Goal: Task Accomplishment & Management: Use online tool/utility

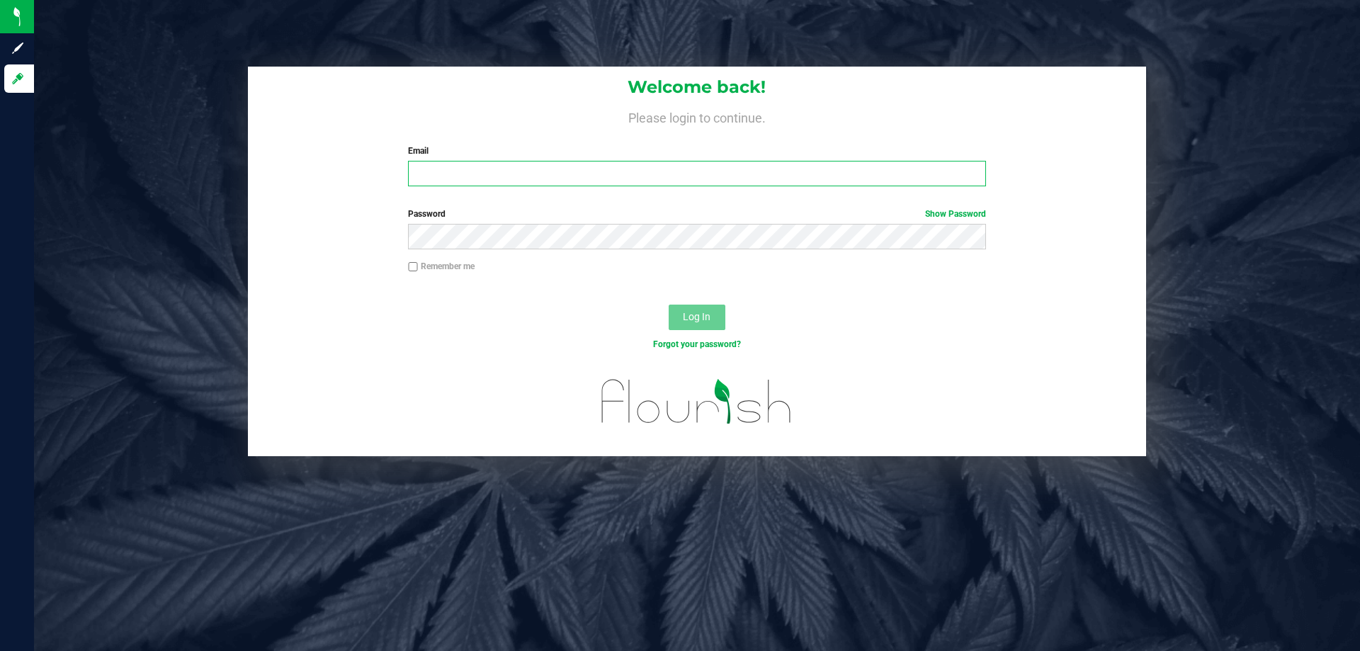
click at [456, 172] on input "Email" at bounding box center [696, 173] width 577 height 25
type input "[EMAIL_ADDRESS][DOMAIN_NAME]"
click at [669, 305] on button "Log In" at bounding box center [697, 317] width 57 height 25
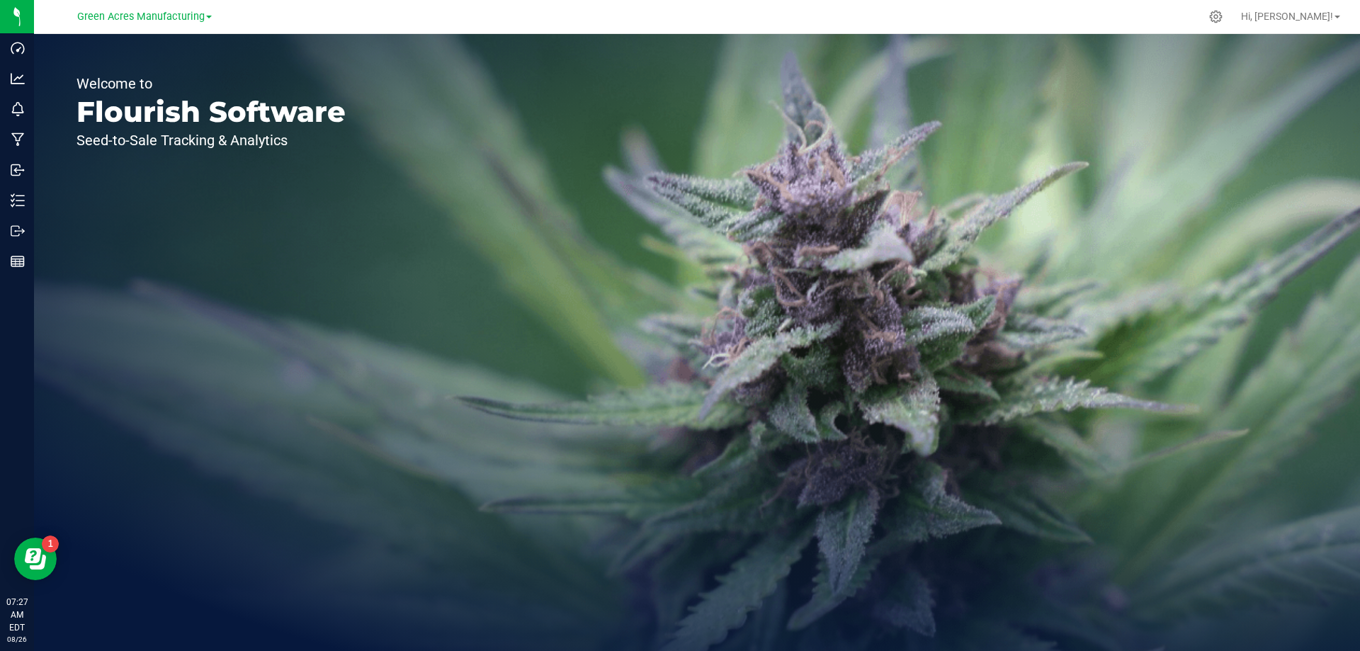
click at [206, 21] on link "Green Acres Manufacturing" at bounding box center [144, 15] width 135 height 13
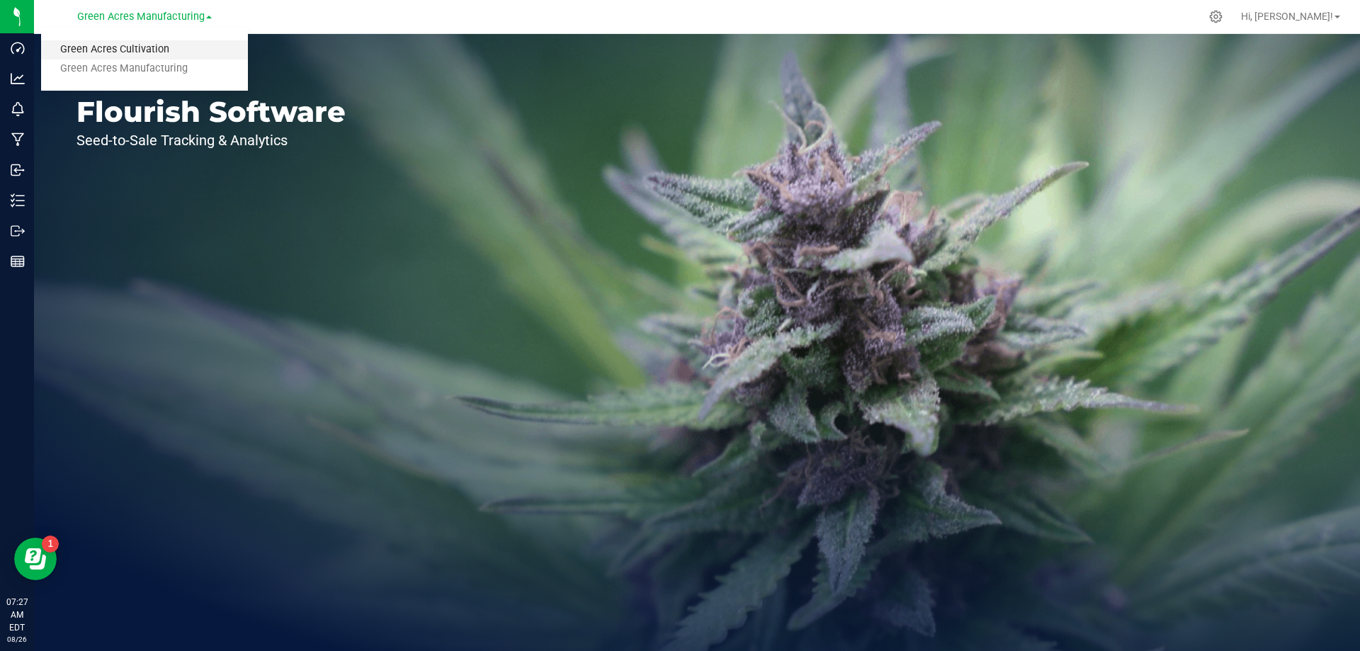
click at [181, 48] on link "Green Acres Cultivation" at bounding box center [144, 49] width 207 height 19
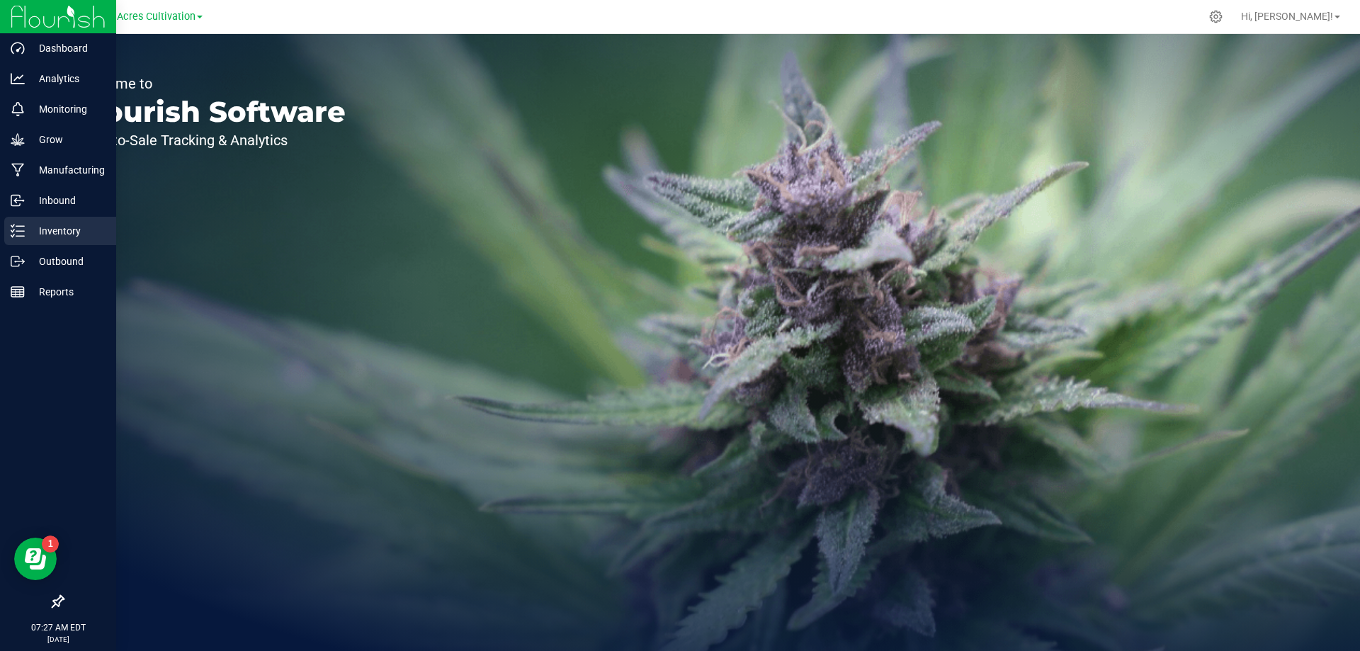
click at [19, 229] on icon at bounding box center [18, 231] width 14 height 14
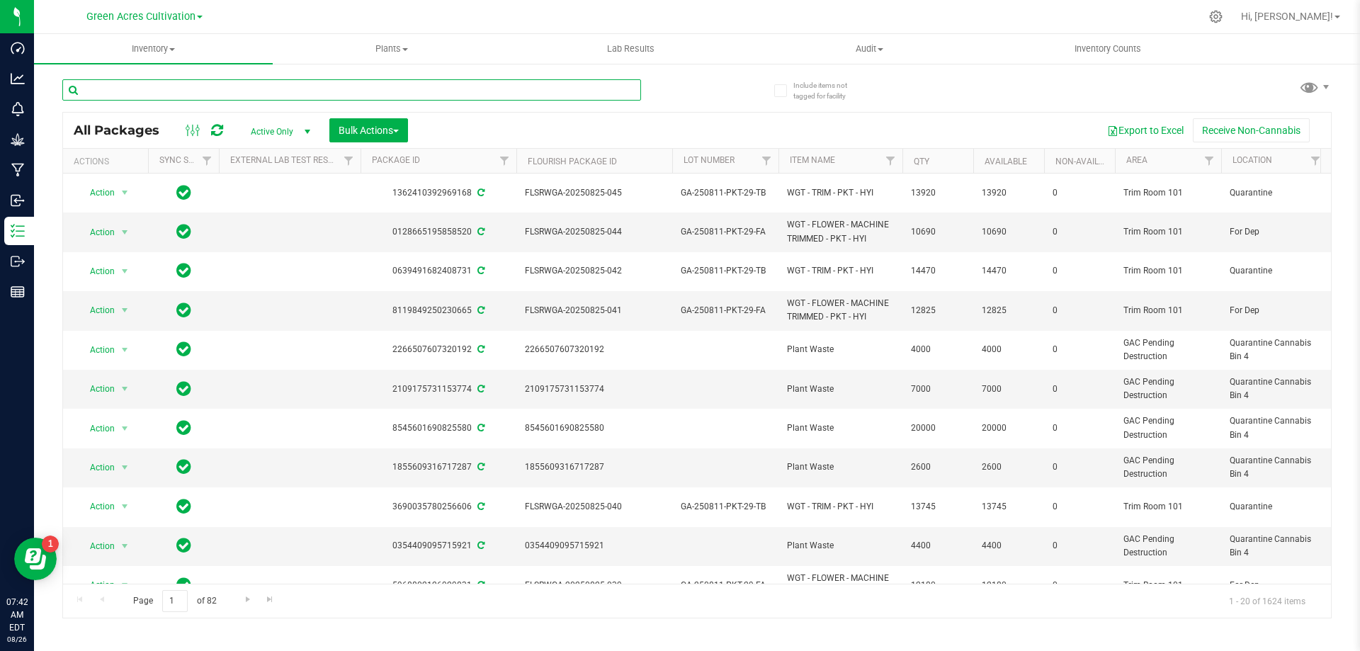
click at [355, 98] on input "text" at bounding box center [351, 89] width 579 height 21
paste input "GA-250811-CKZ-29-FA"
type input "GA-250811-CKZ-29-FA"
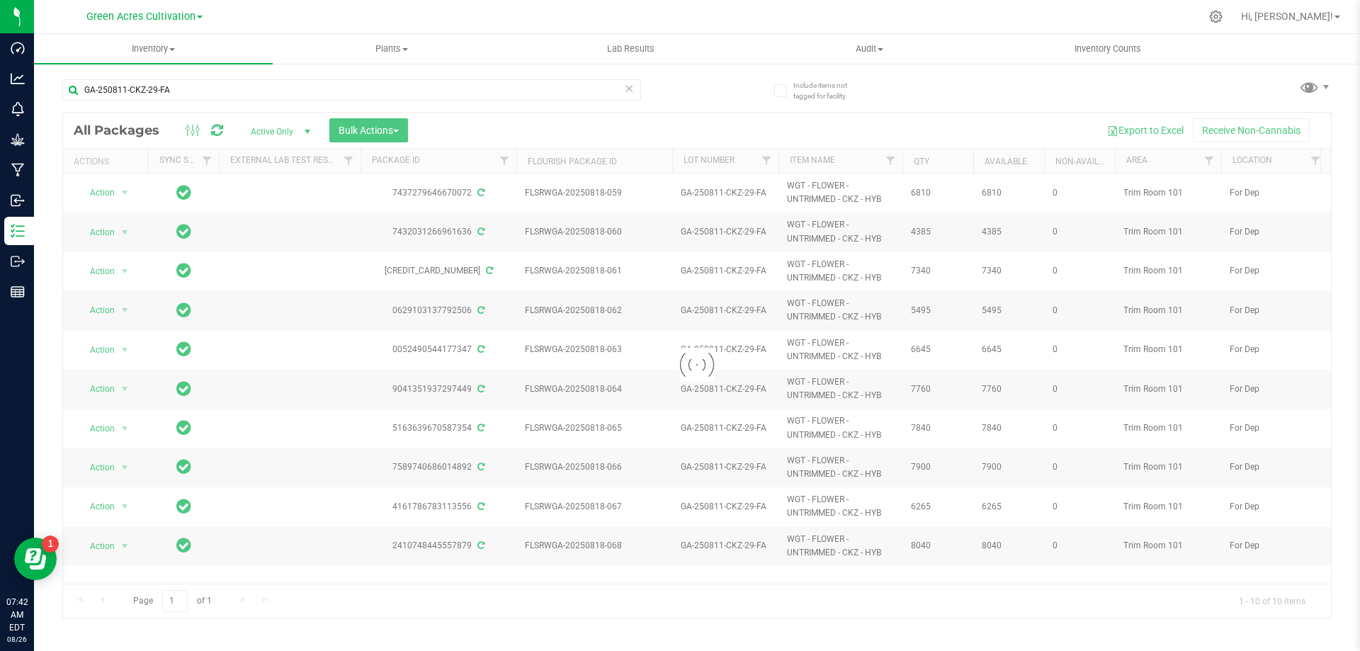
click at [392, 133] on div at bounding box center [697, 365] width 1268 height 505
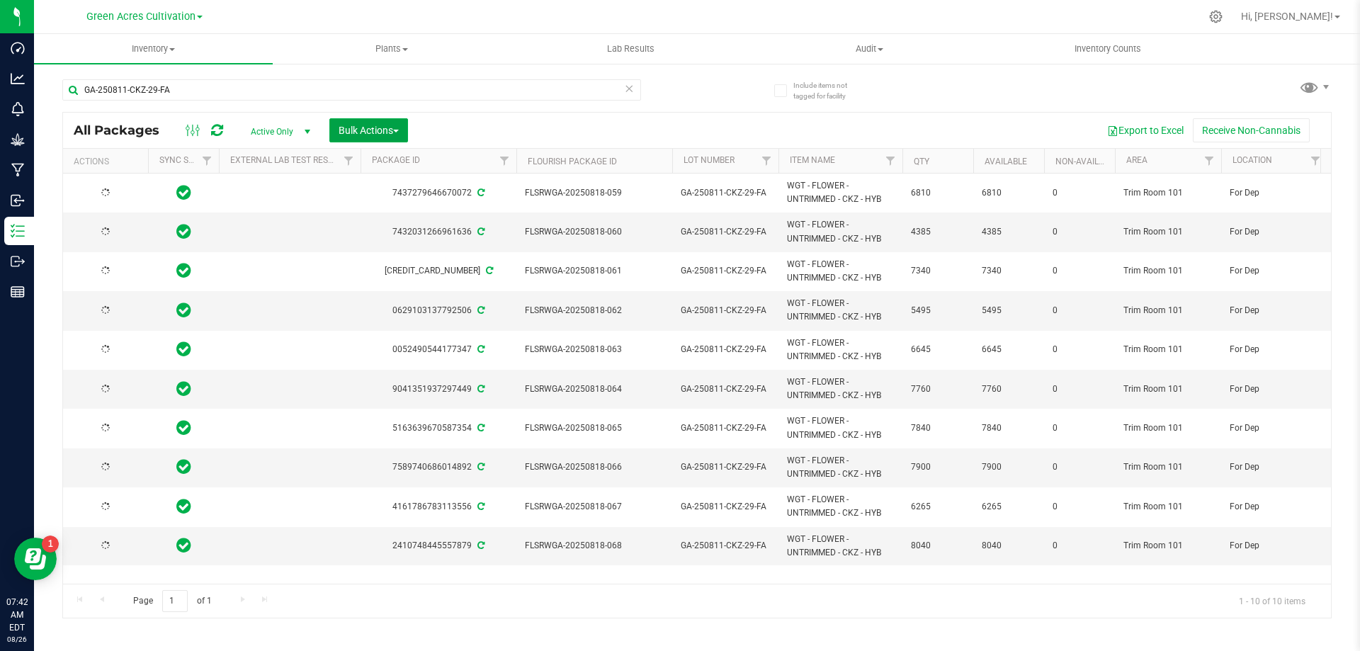
click at [392, 133] on span "Bulk Actions" at bounding box center [369, 130] width 60 height 11
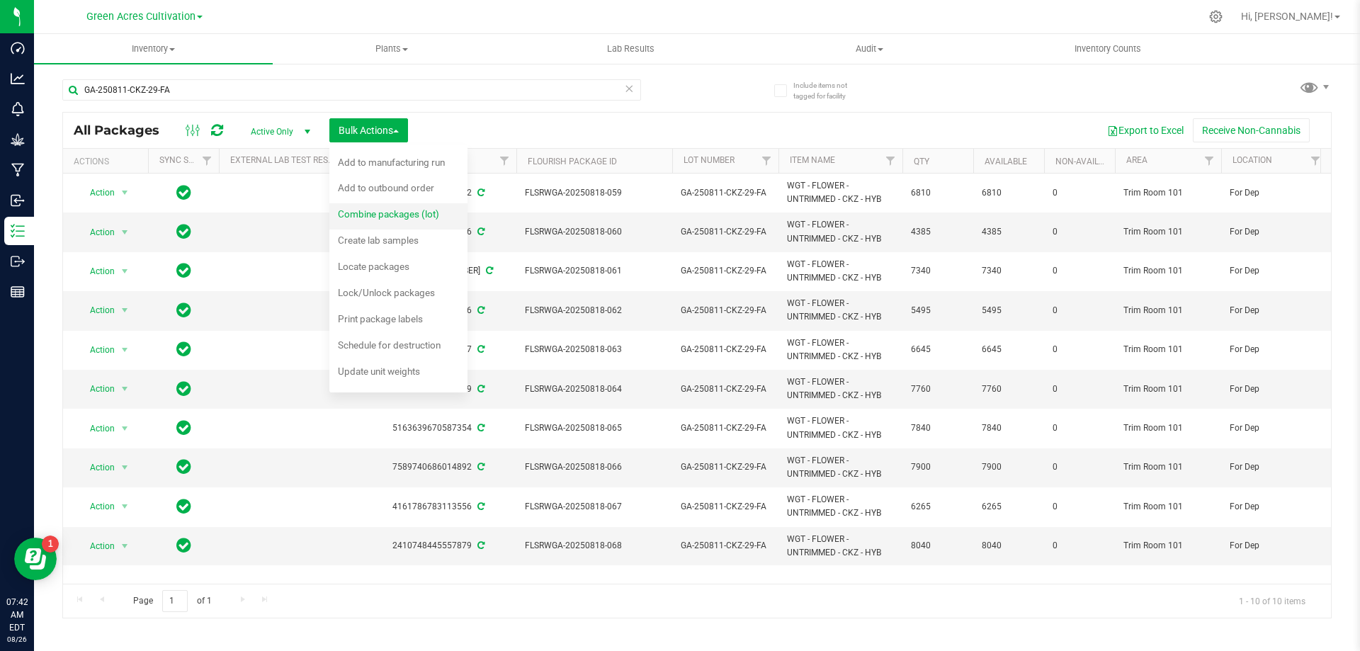
click at [386, 207] on div "Combine packages (lot)" at bounding box center [398, 216] width 120 height 23
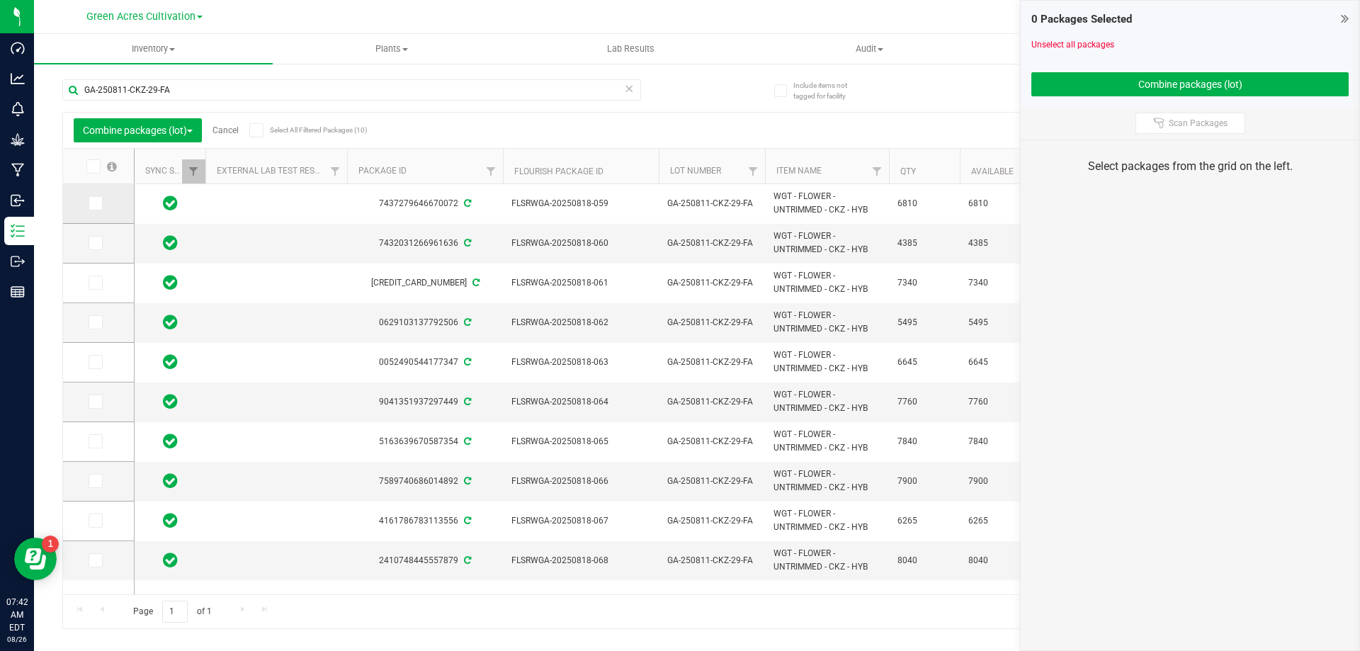
click at [90, 203] on icon at bounding box center [94, 203] width 9 height 0
click at [0, 0] on input "checkbox" at bounding box center [0, 0] width 0 height 0
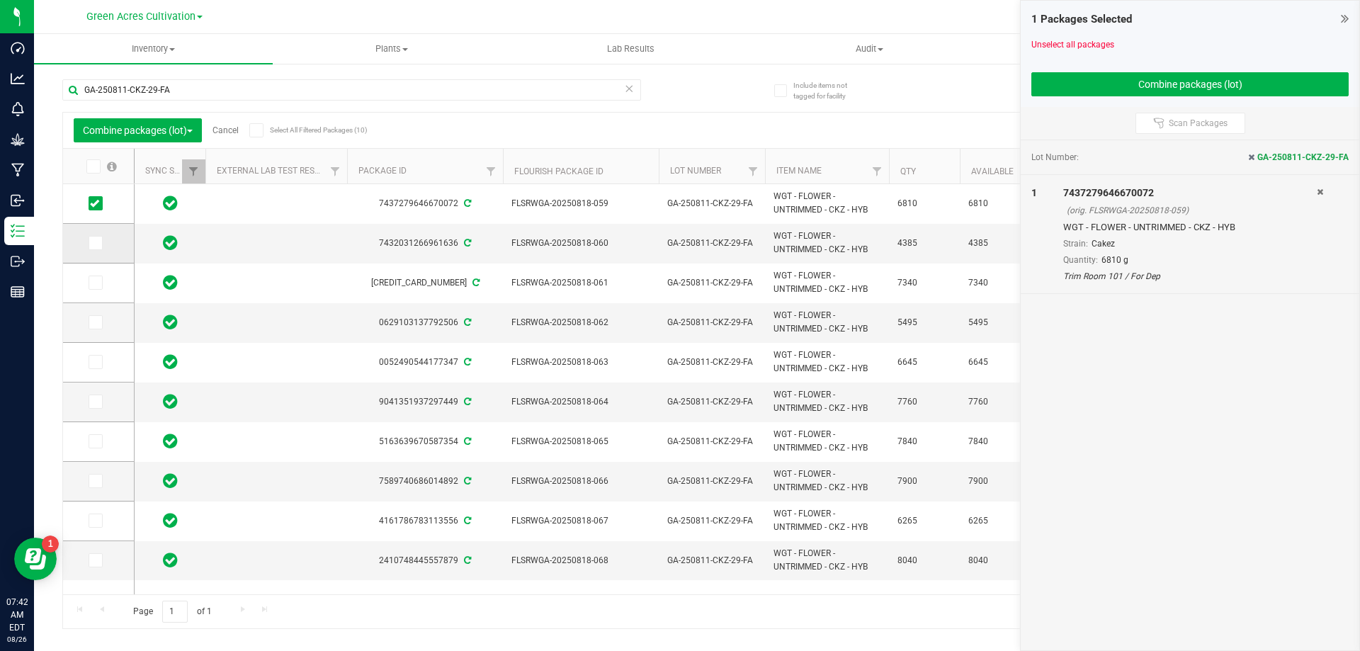
click at [95, 243] on icon at bounding box center [94, 243] width 9 height 0
click at [0, 0] on input "checkbox" at bounding box center [0, 0] width 0 height 0
click at [96, 322] on icon at bounding box center [94, 322] width 9 height 0
click at [0, 0] on input "checkbox" at bounding box center [0, 0] width 0 height 0
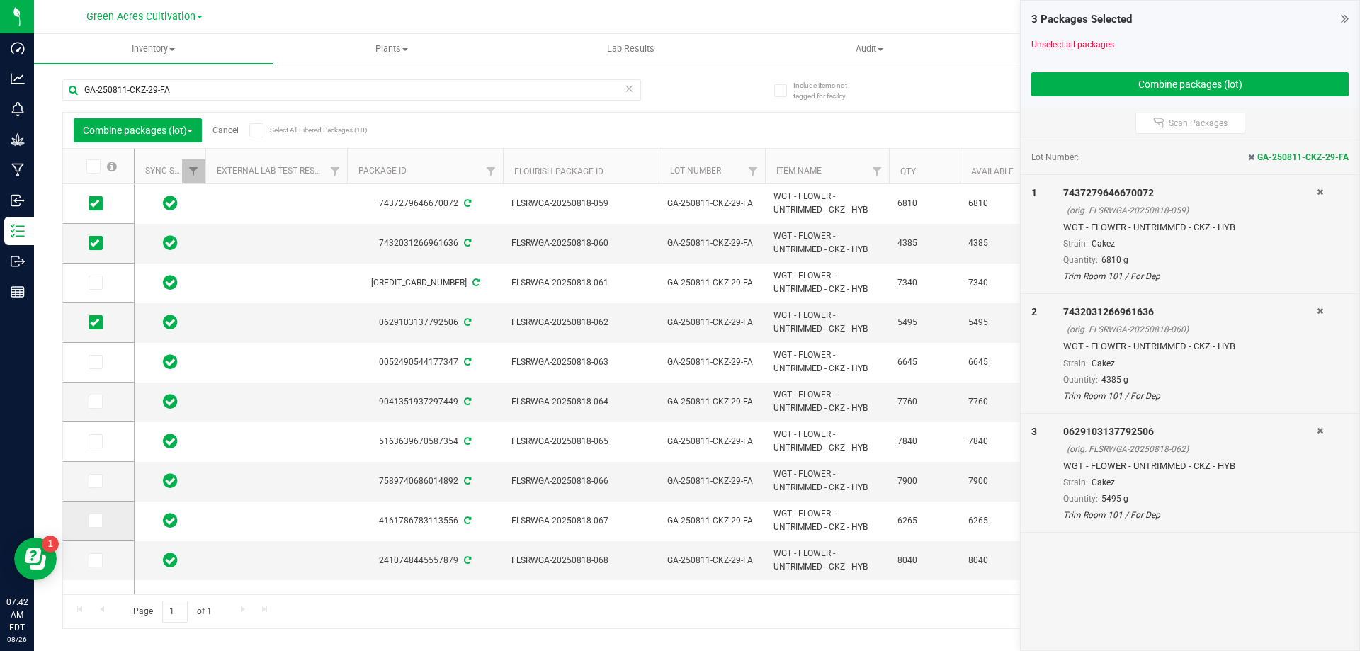
click at [106, 517] on label at bounding box center [99, 520] width 21 height 14
click at [0, 0] on input "checkbox" at bounding box center [0, 0] width 0 height 0
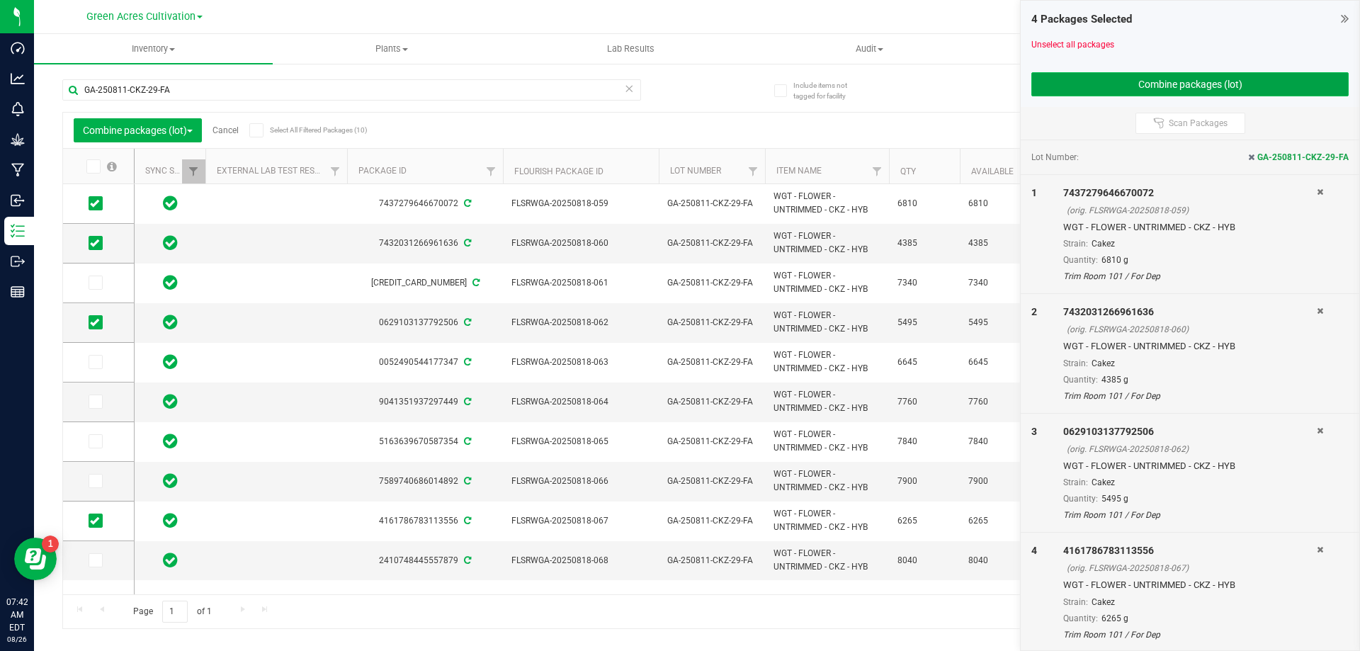
click at [1166, 91] on button "Combine packages (lot)" at bounding box center [1189, 84] width 317 height 24
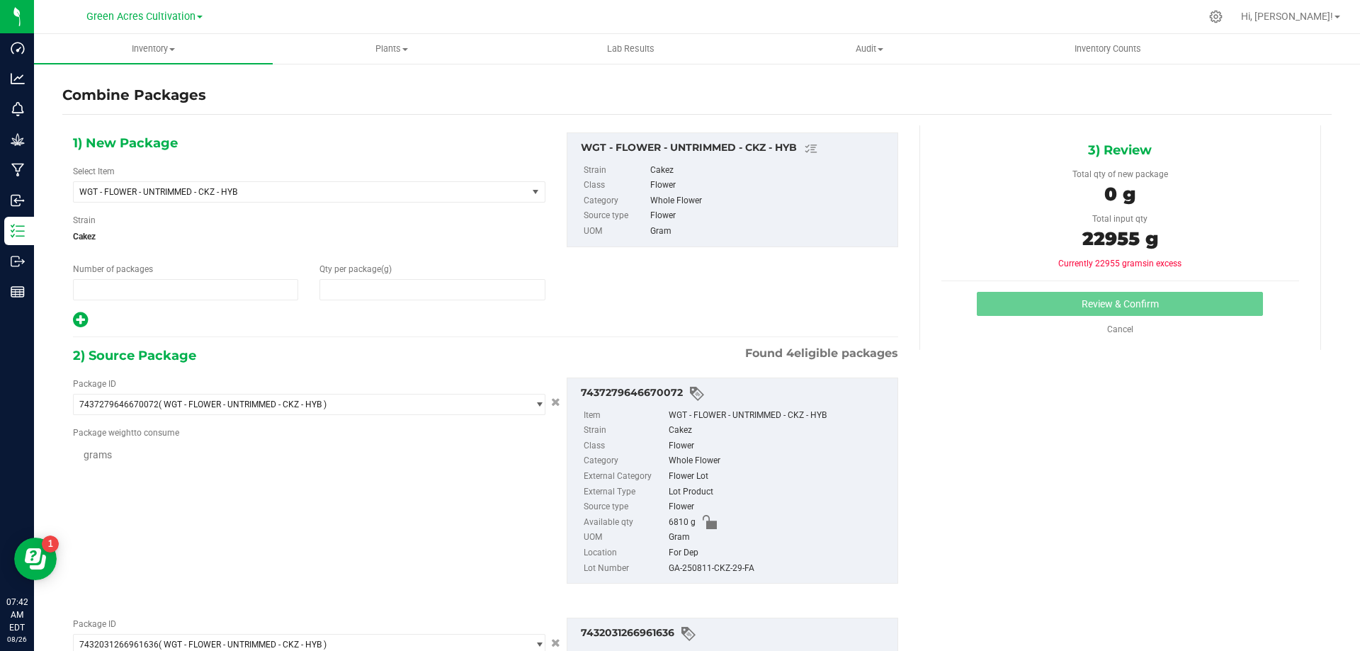
type input "1"
type input "0"
click at [463, 295] on span at bounding box center [431, 289] width 225 height 21
type input "22955"
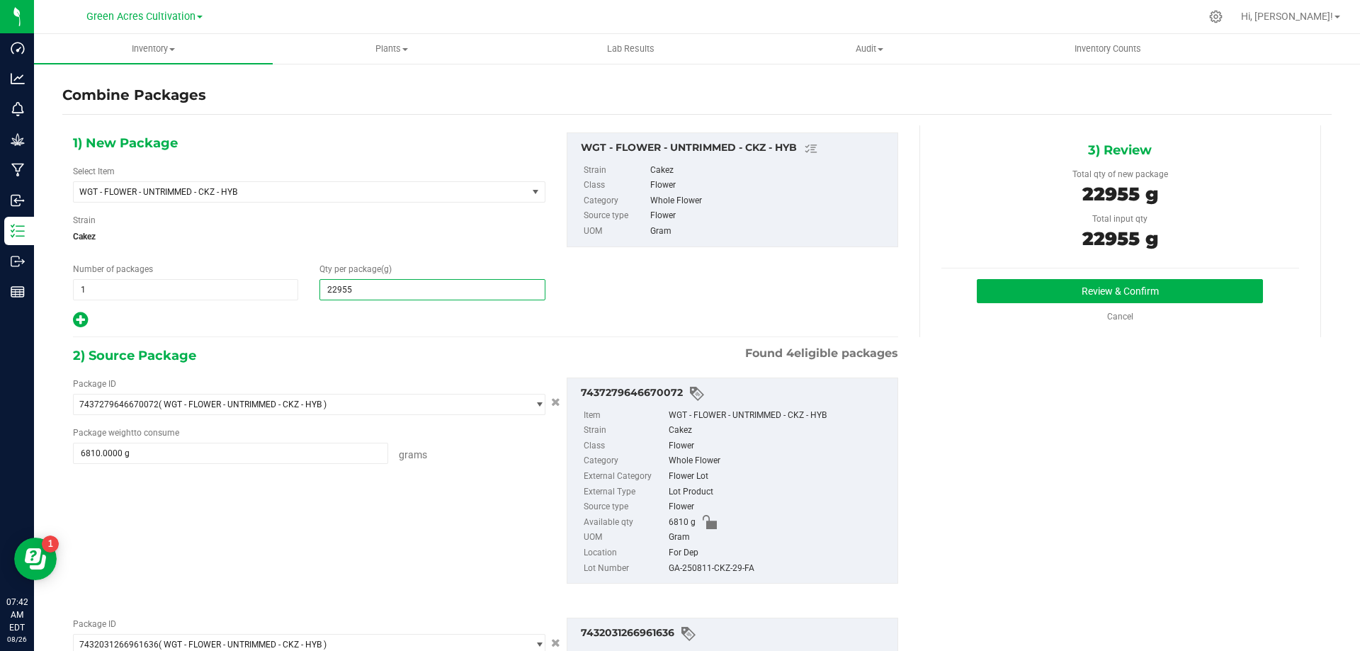
type input "22,955"
click at [745, 565] on div "GA-250811-CKZ-29-FA" at bounding box center [780, 569] width 222 height 16
copy div "GA-250811-CKZ-29-FA"
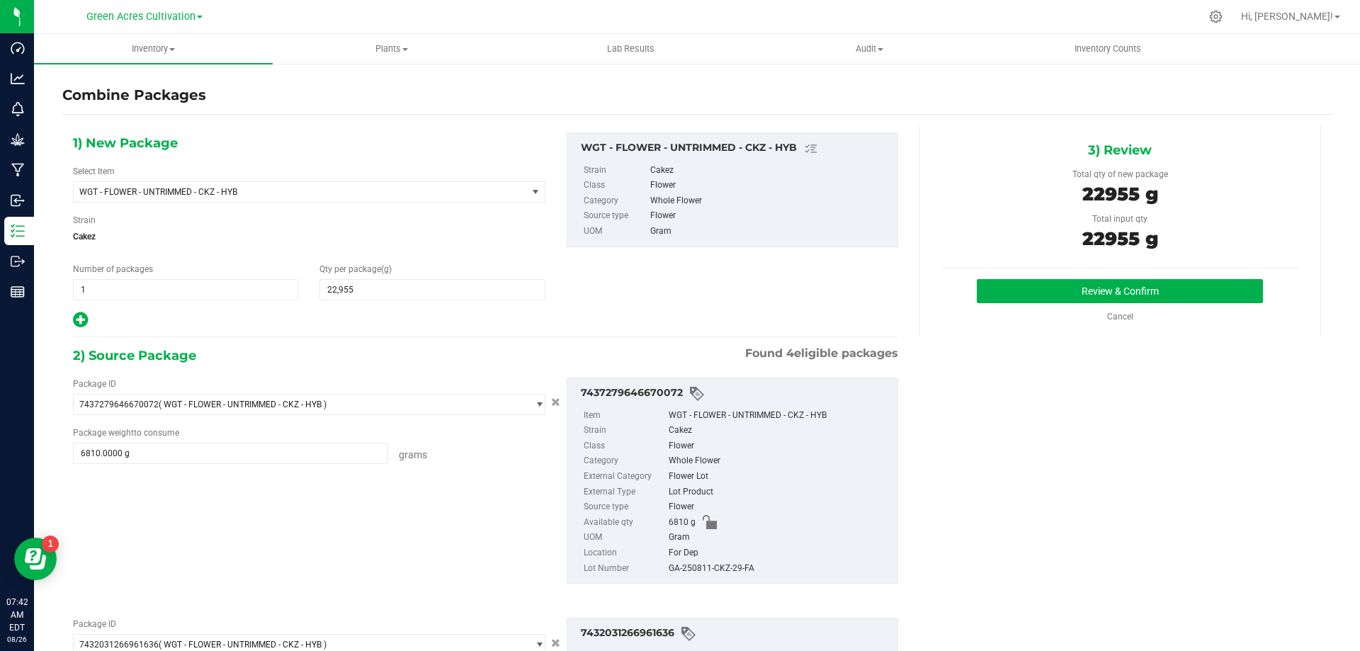
click at [1185, 307] on div "Review & Confirm Cancel" at bounding box center [1120, 301] width 358 height 44
click at [1188, 296] on button "Review & Confirm" at bounding box center [1120, 291] width 286 height 24
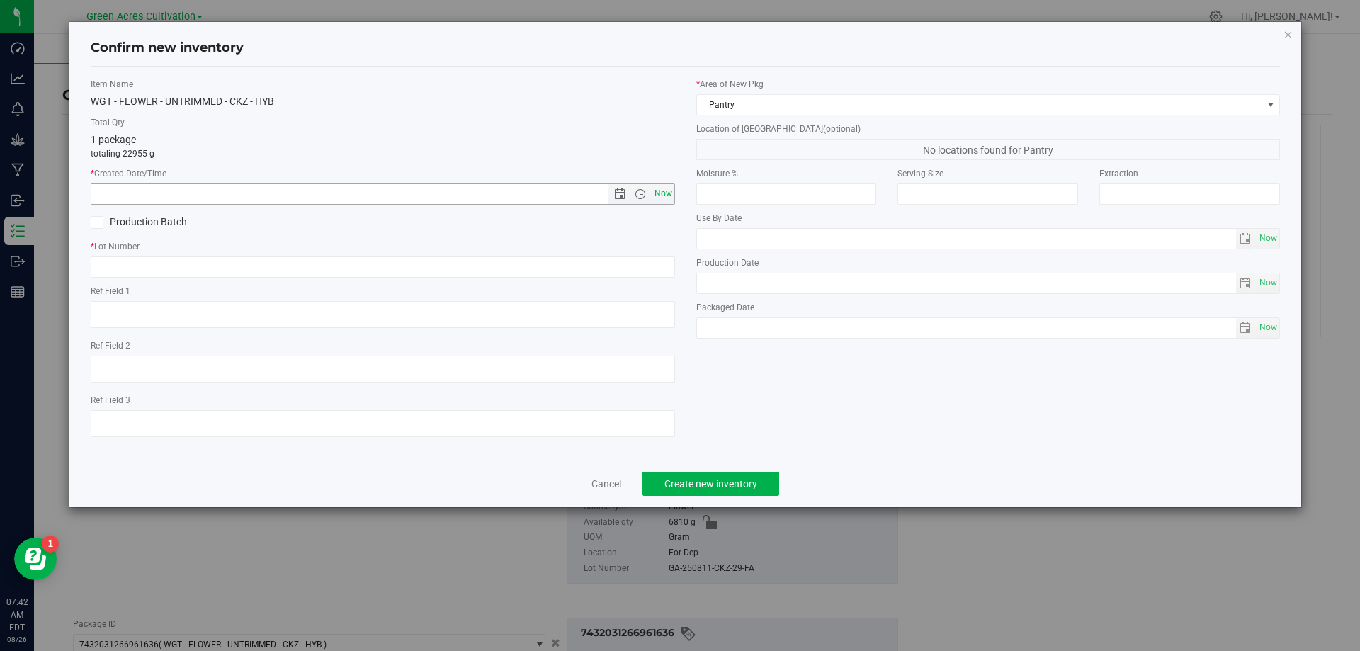
click at [673, 190] on span "Now" at bounding box center [663, 193] width 24 height 21
type input "[DATE] 7:42 AM"
click at [654, 280] on div "Item Name WGT - FLOWER - UNTRIMMED - CKZ - HYB Total Qty 1 package totaling 229…" at bounding box center [382, 263] width 605 height 370
click at [651, 268] on input "text" at bounding box center [383, 266] width 584 height 21
paste input "GA-250811-CKZ-29-FA"
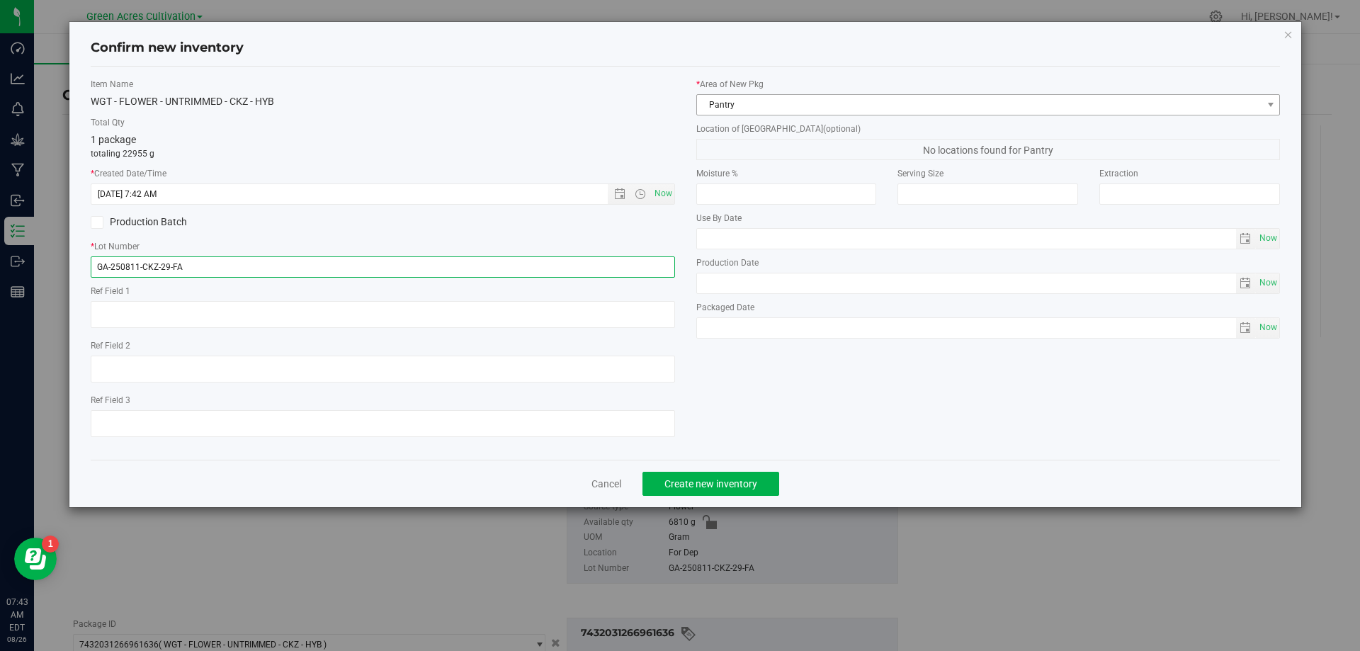
type input "GA-250811-CKZ-29-FA"
click at [866, 113] on span "Pantry" at bounding box center [979, 105] width 565 height 20
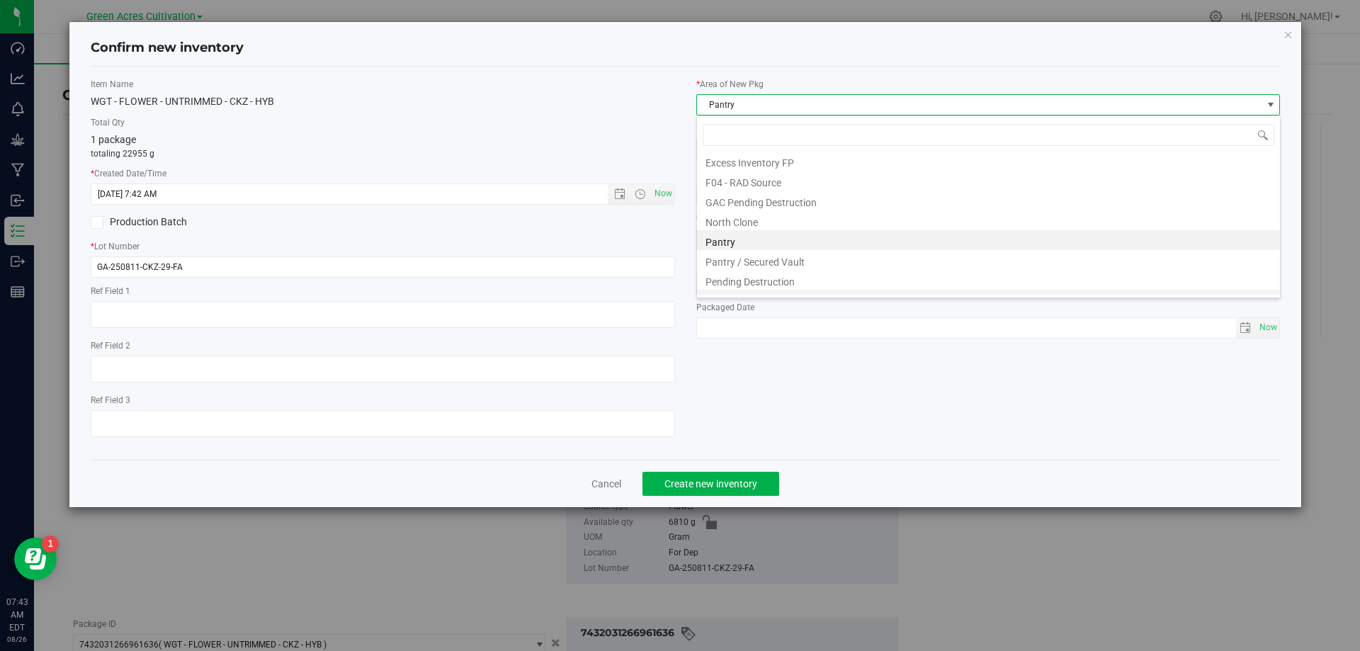
scroll to position [195, 0]
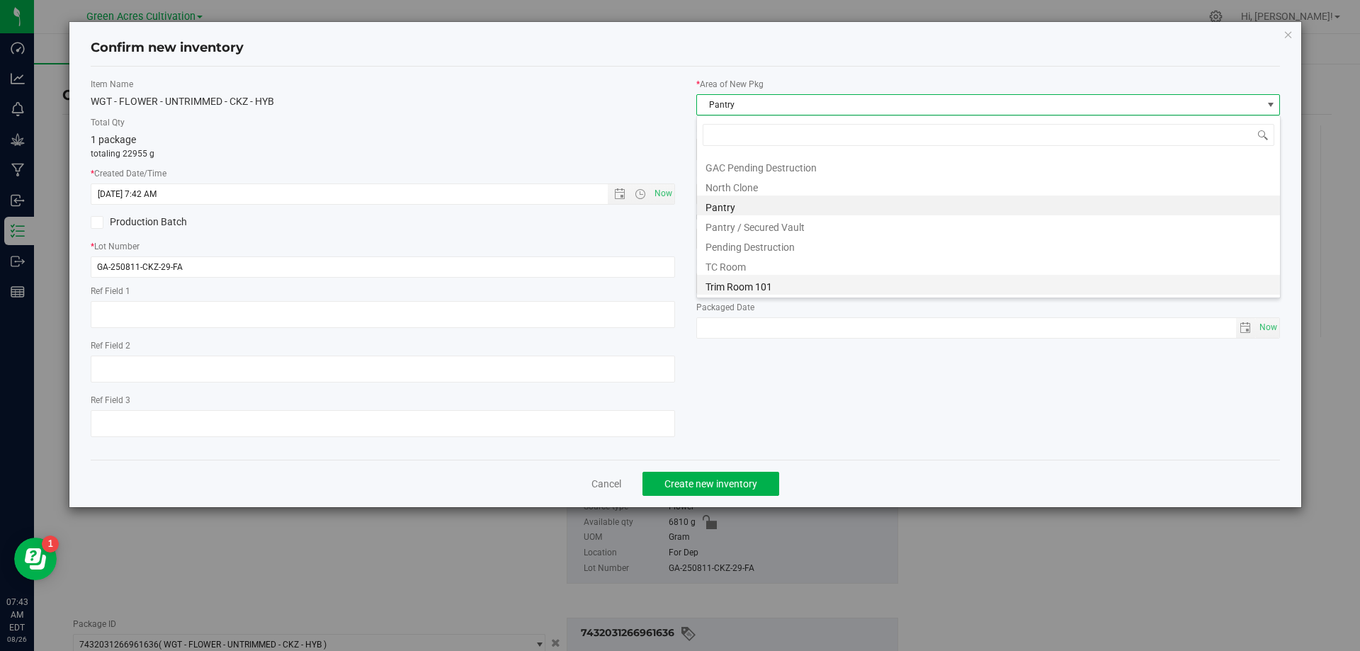
click at [784, 285] on li "Trim Room 101" at bounding box center [988, 285] width 583 height 20
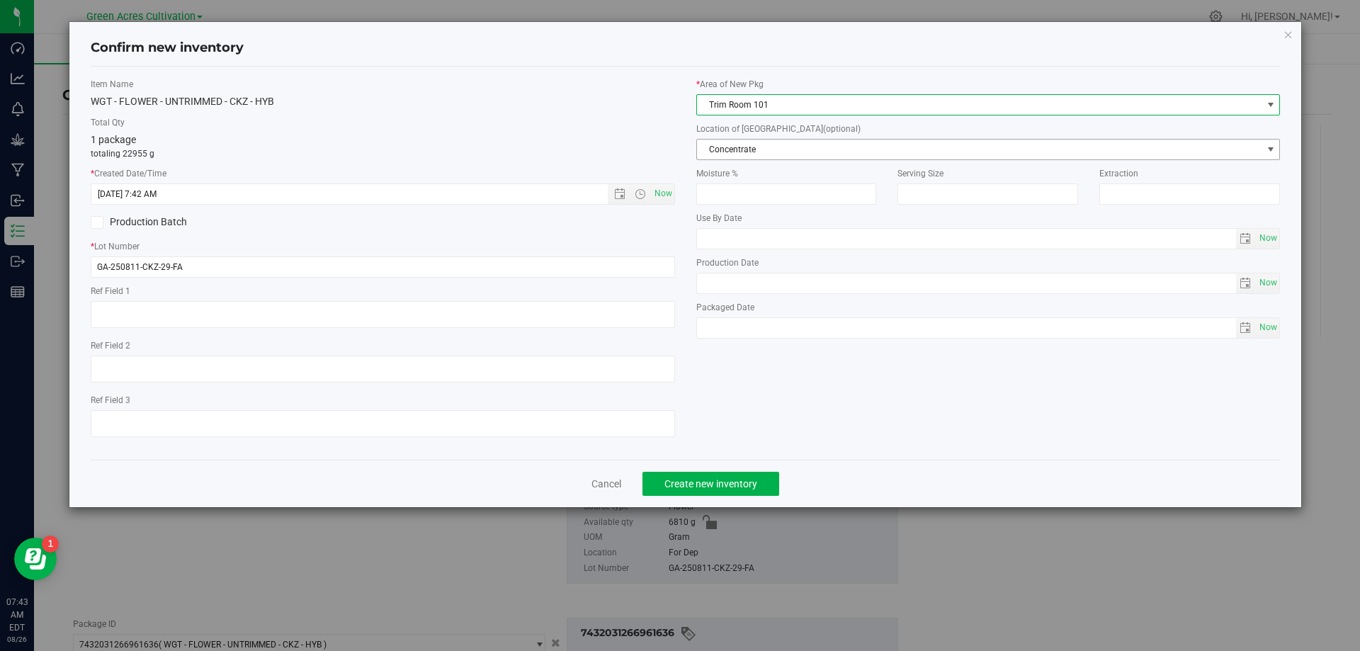
drag, startPoint x: 806, startPoint y: 161, endPoint x: 814, endPoint y: 145, distance: 18.1
click at [814, 145] on span "Concentrate" at bounding box center [979, 150] width 565 height 20
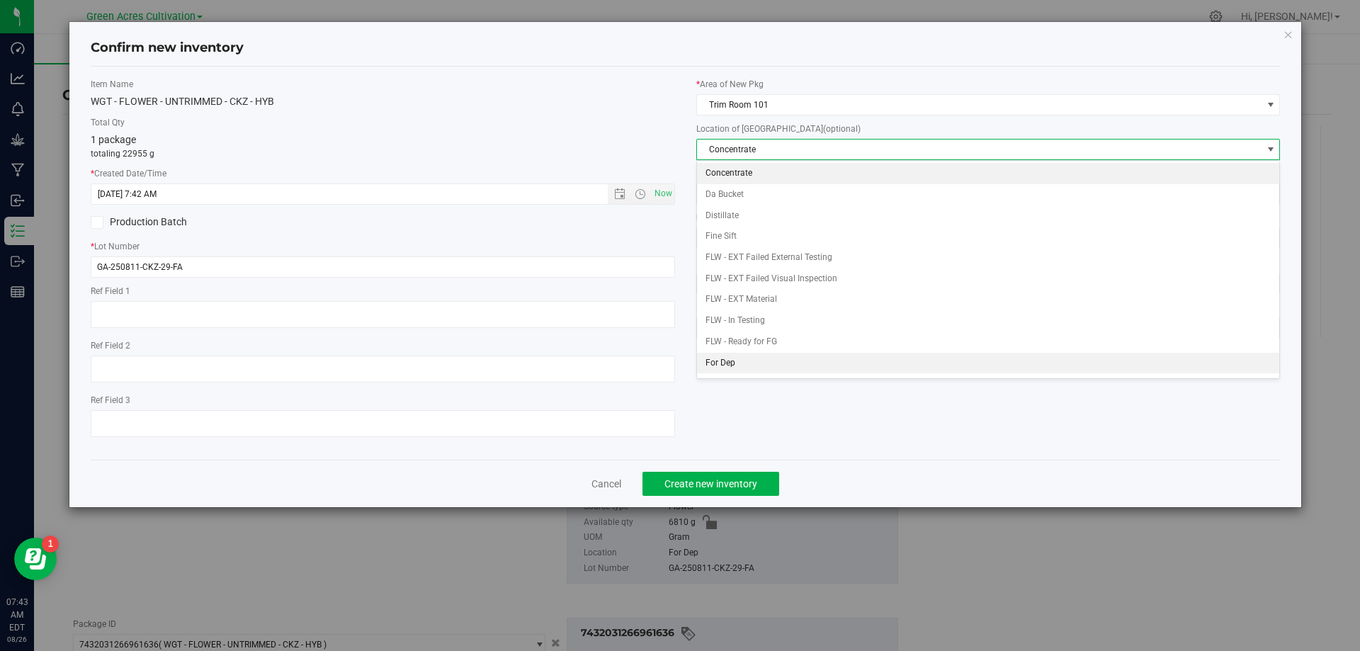
click at [707, 370] on li "For Dep" at bounding box center [988, 363] width 583 height 21
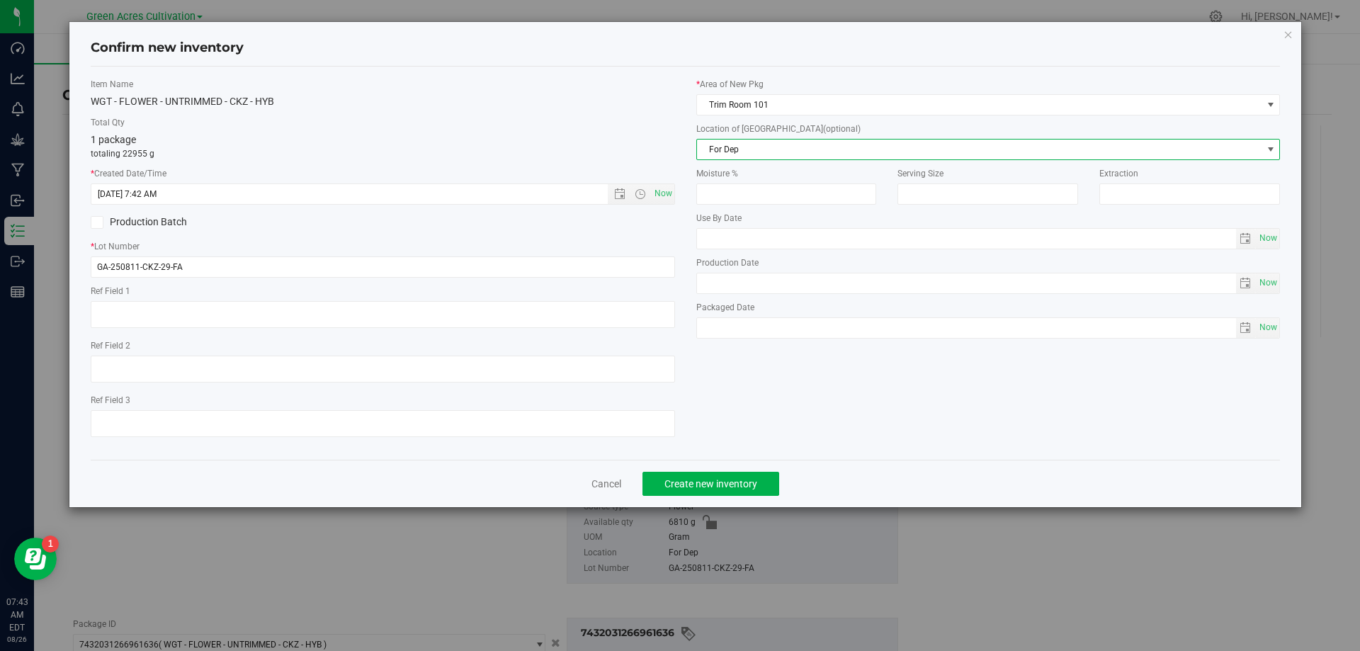
click at [685, 512] on div "Confirm new inventory Item Name WGT - FLOWER - UNTRIMMED - CKZ - HYB Total Qty …" at bounding box center [685, 325] width 1370 height 651
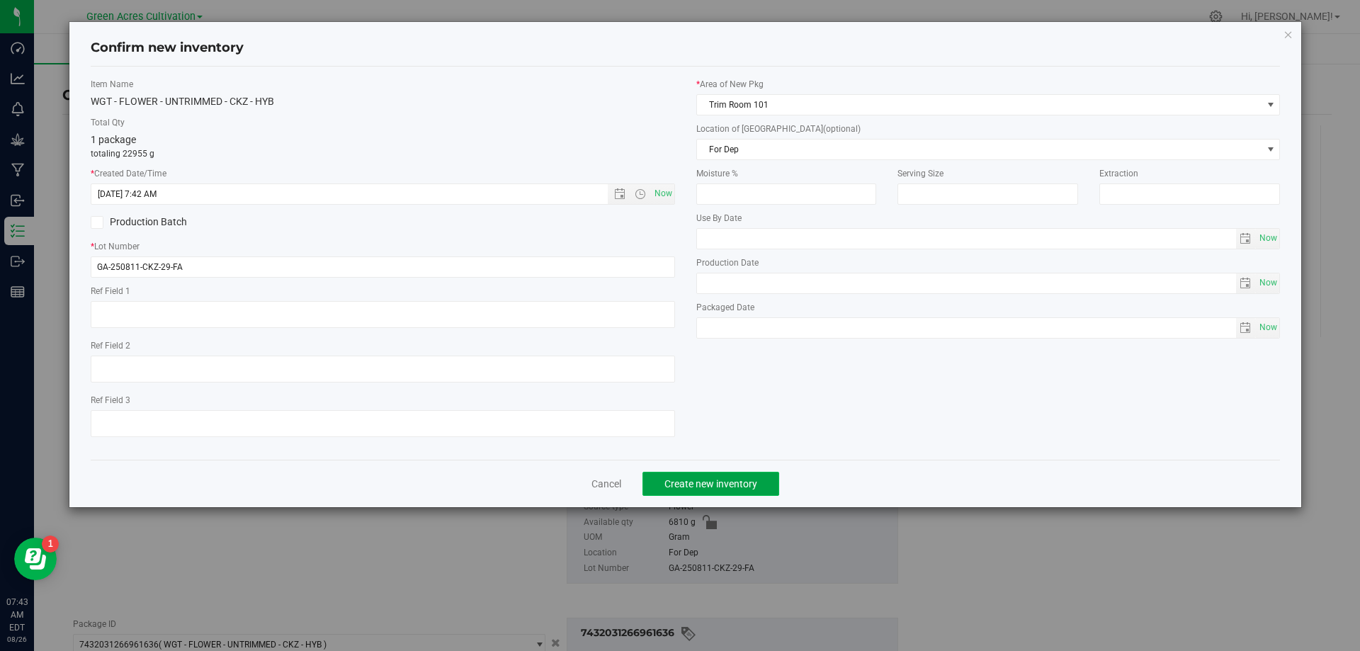
click at [695, 476] on button "Create new inventory" at bounding box center [710, 484] width 137 height 24
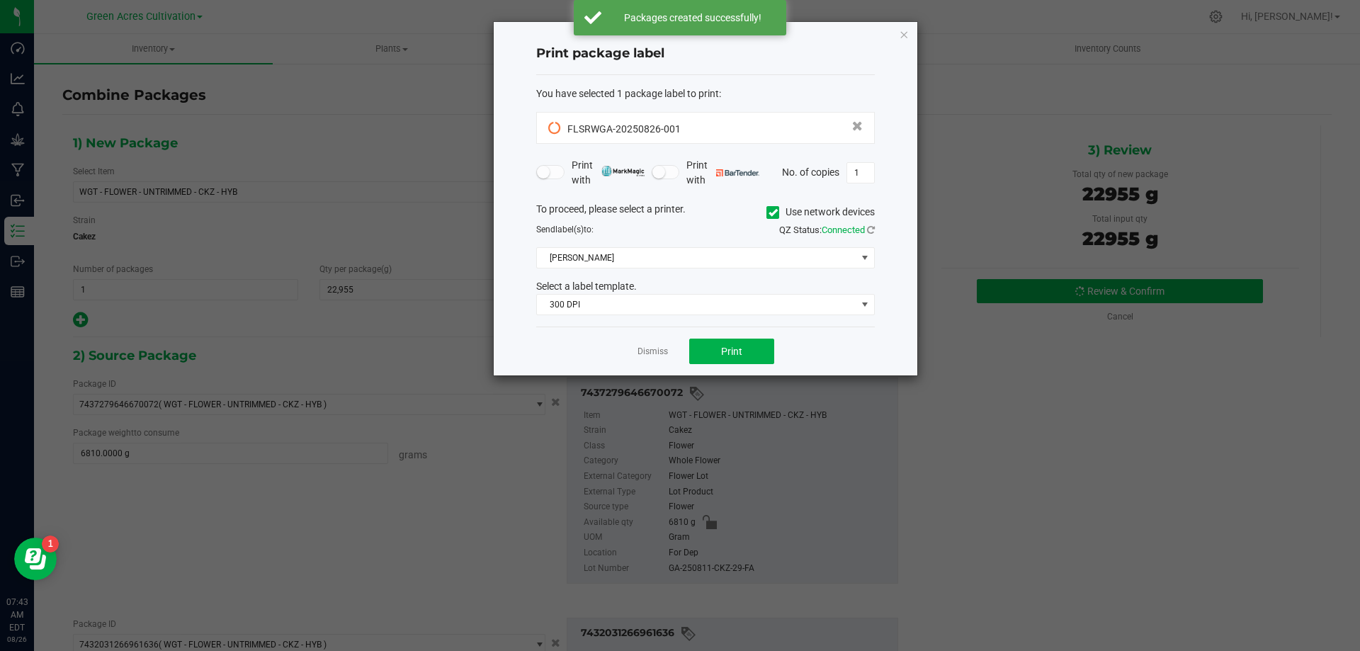
click at [787, 211] on label "Use network devices" at bounding box center [820, 212] width 108 height 15
click at [0, 0] on input "Use network devices" at bounding box center [0, 0] width 0 height 0
click at [769, 258] on span at bounding box center [696, 258] width 319 height 20
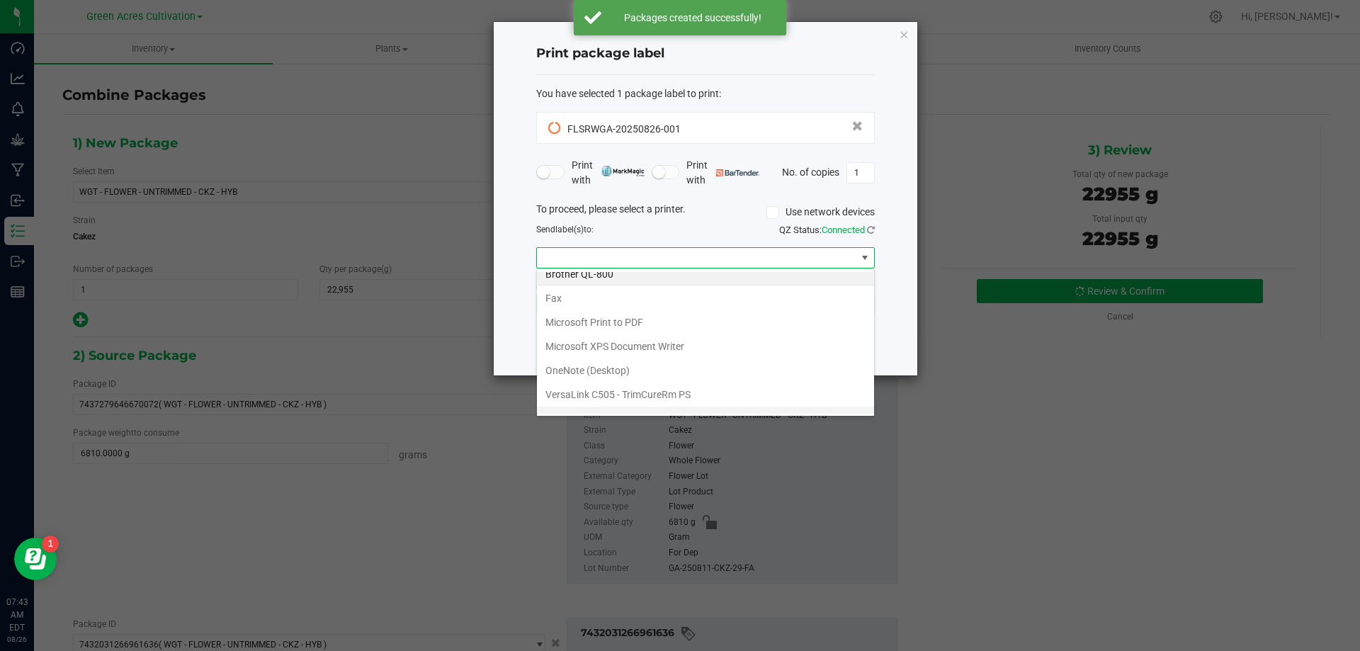
scroll to position [27, 0]
click at [666, 405] on ZPL "ZDesigner ZD420-203dpi ZPL" at bounding box center [705, 401] width 337 height 24
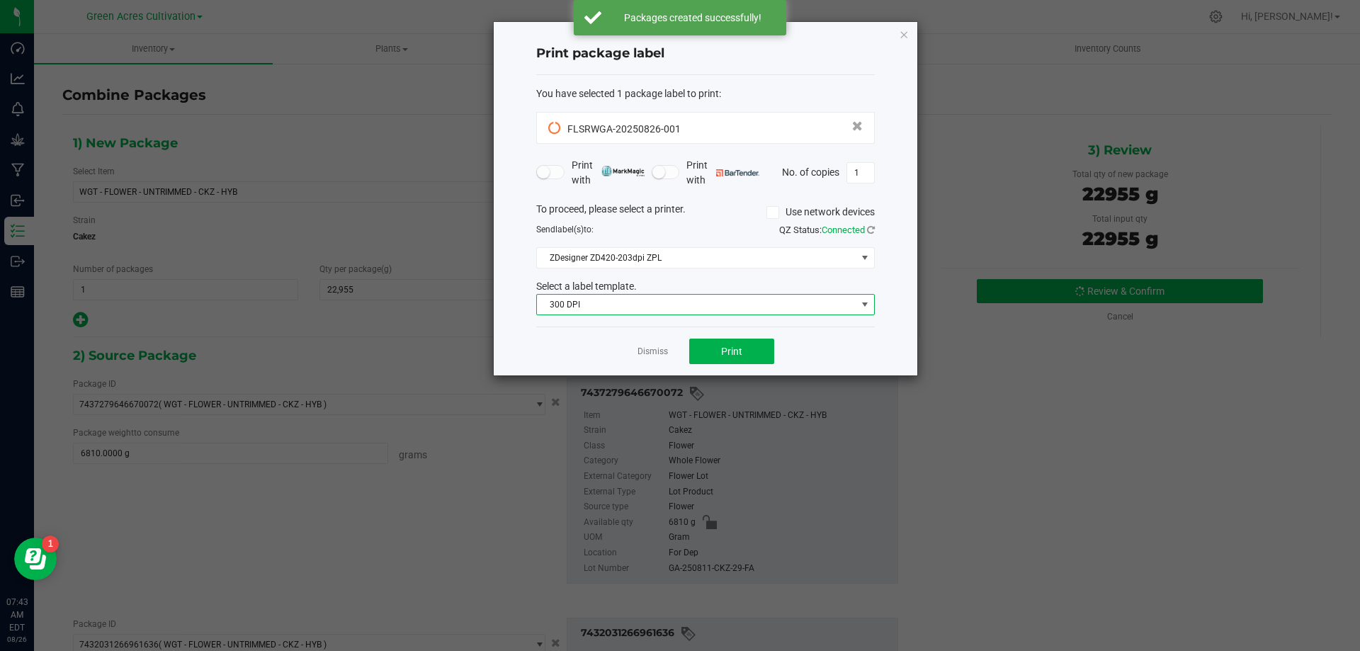
click at [686, 295] on span "300 DPI" at bounding box center [696, 305] width 319 height 20
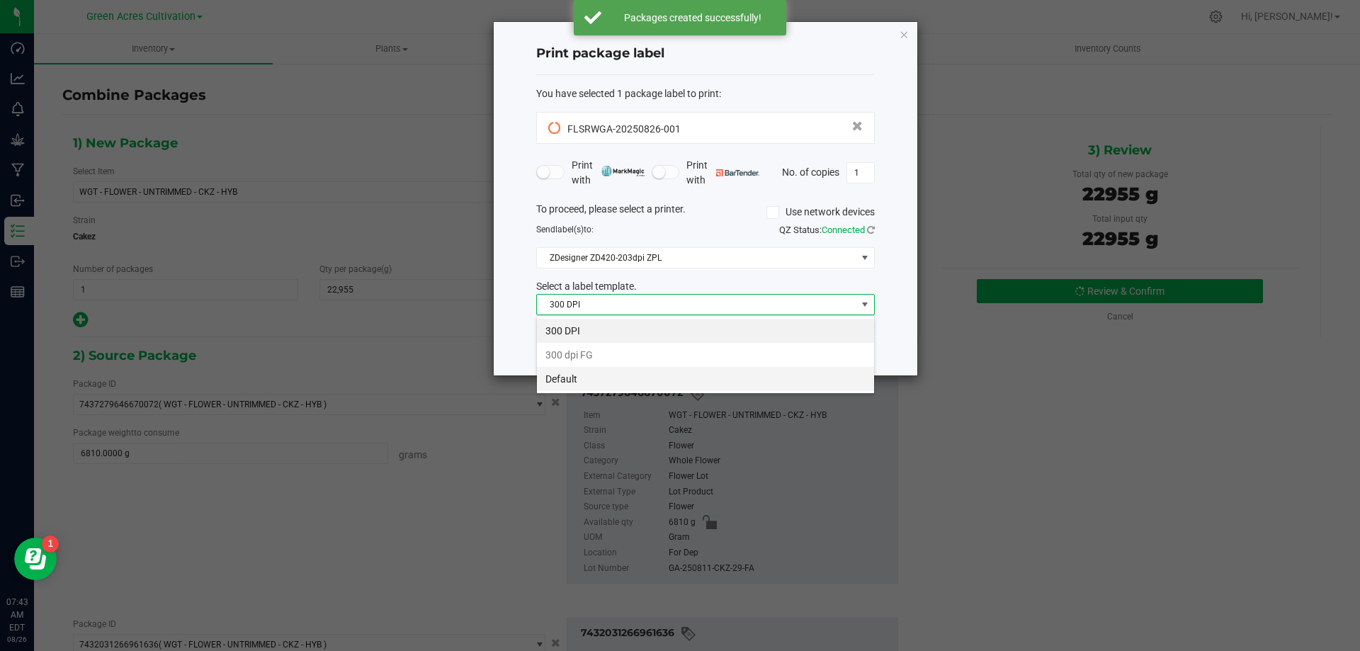
scroll to position [21, 339]
click at [648, 373] on li "Default" at bounding box center [705, 379] width 337 height 24
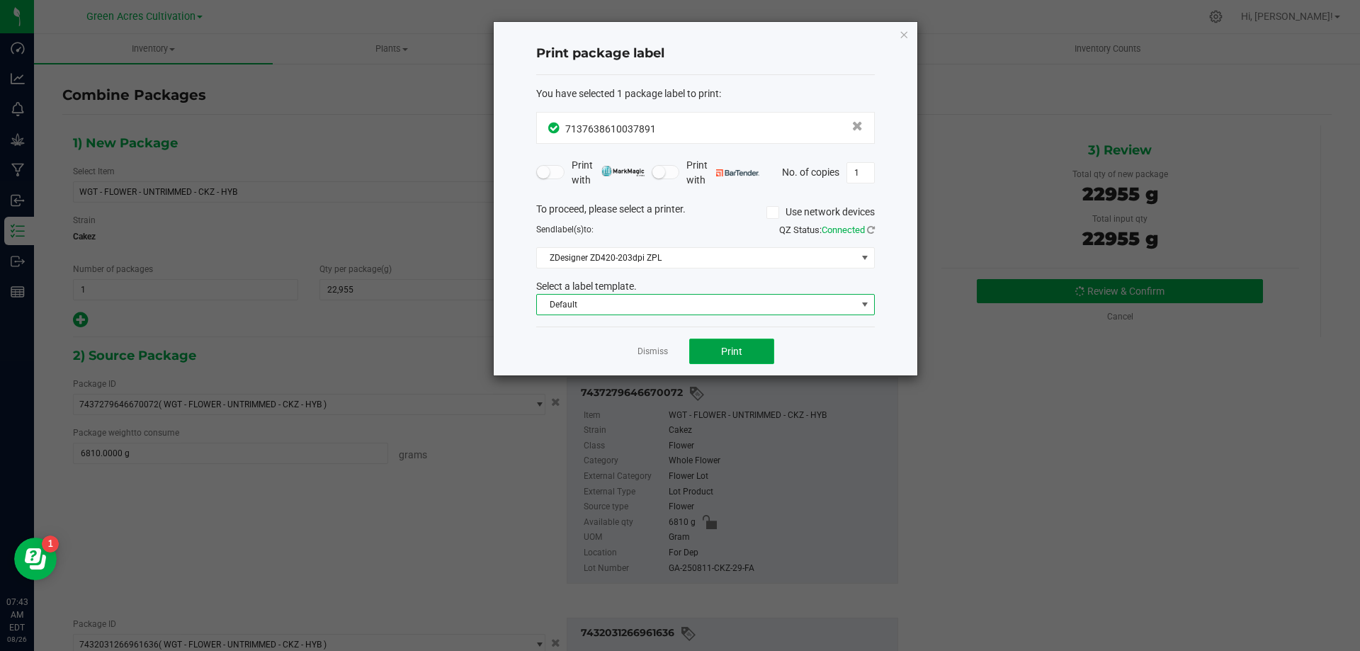
click at [741, 348] on span "Print" at bounding box center [731, 351] width 21 height 11
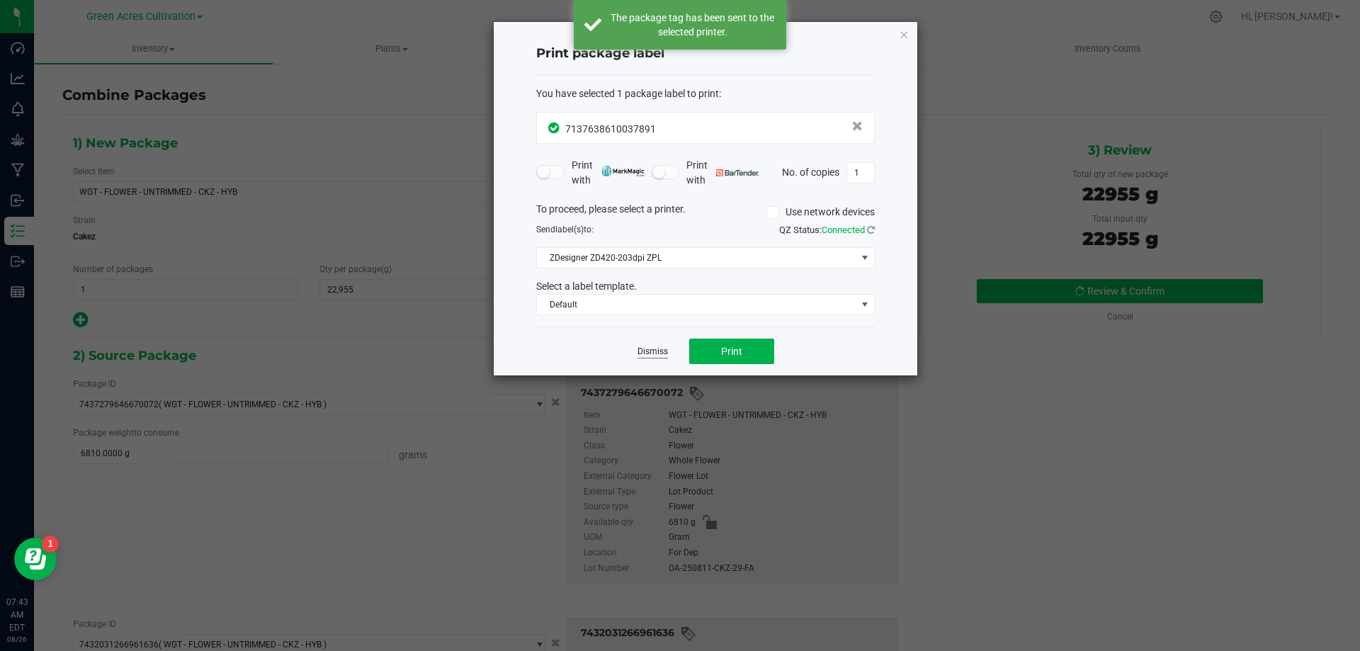
click at [654, 354] on link "Dismiss" at bounding box center [652, 352] width 30 height 12
